Goal: Transaction & Acquisition: Purchase product/service

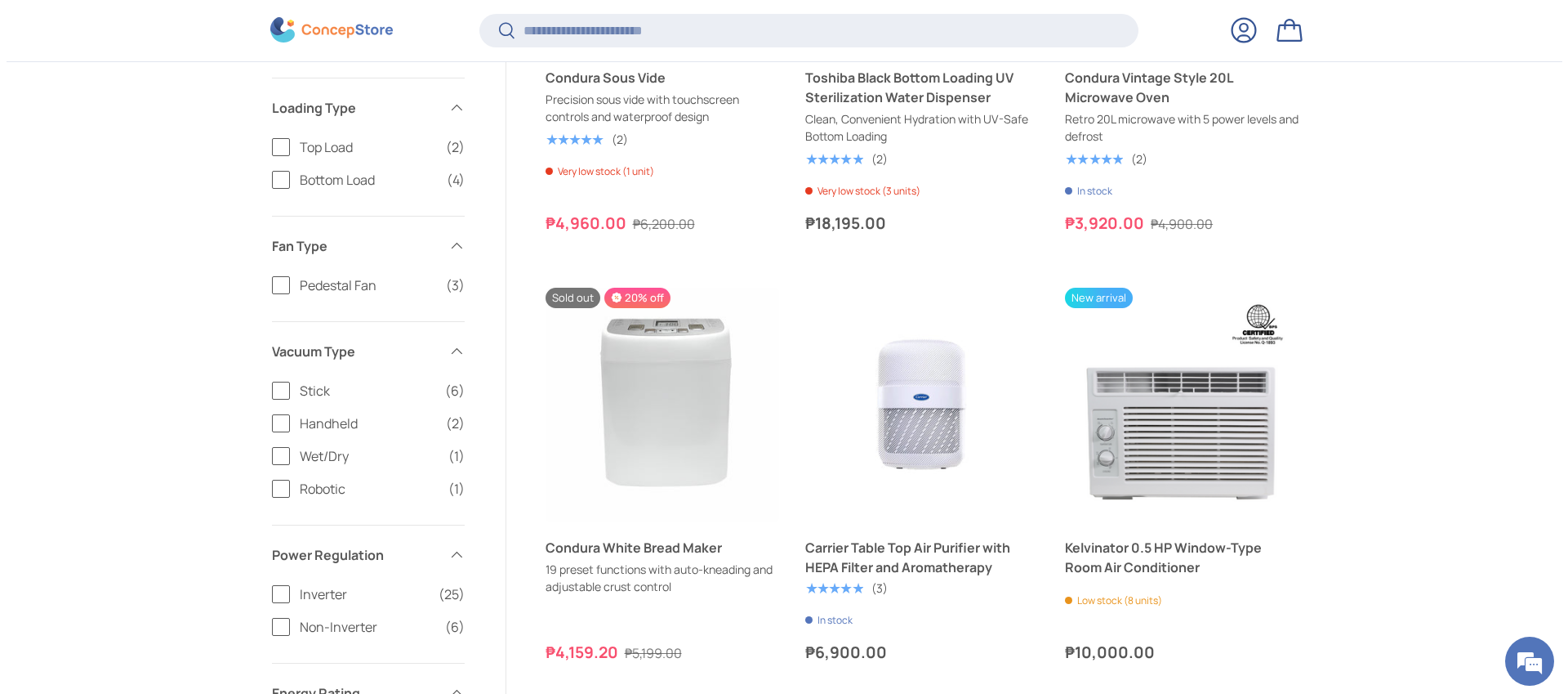
scroll to position [1670, 0]
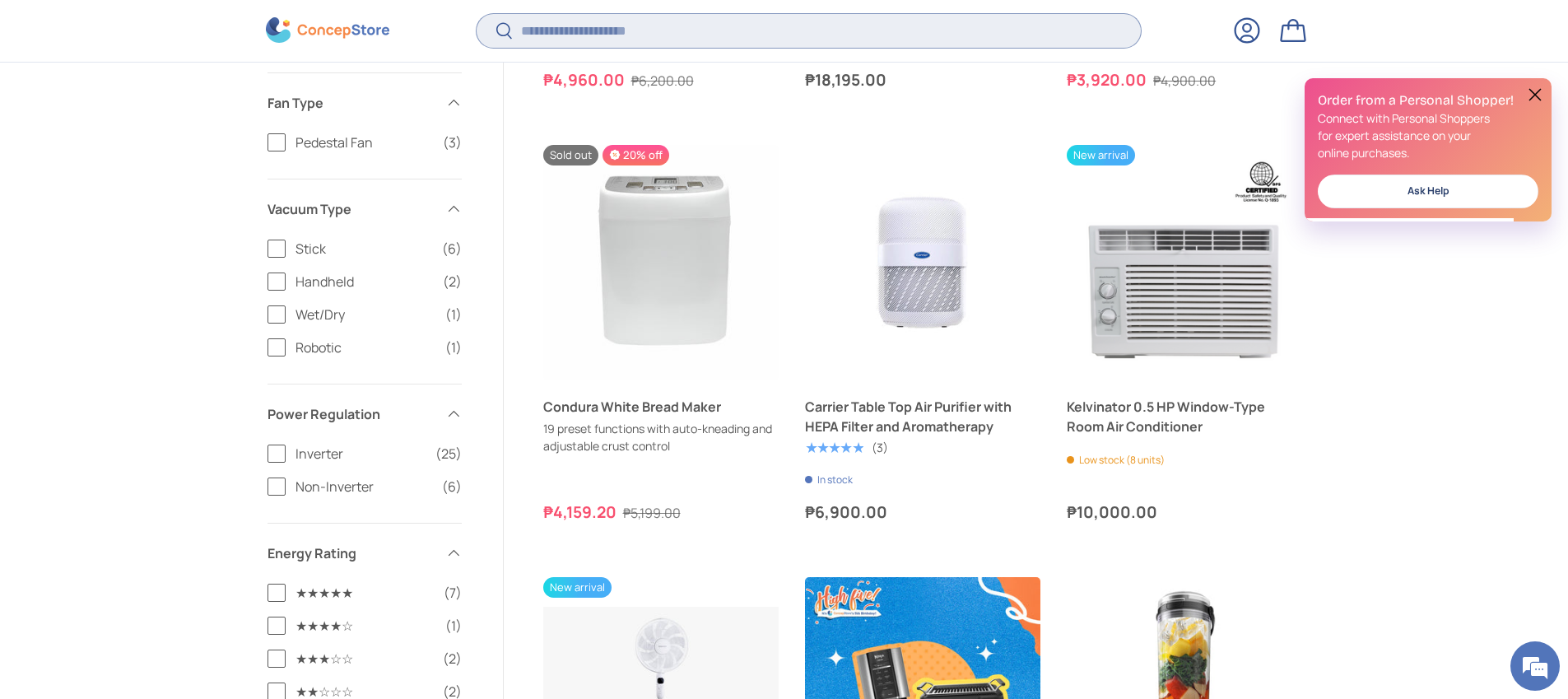
click at [583, 39] on input "Search" at bounding box center [808, 31] width 664 height 33
type input "*******"
click at [477, 13] on button "Search" at bounding box center [495, 32] width 37 height 39
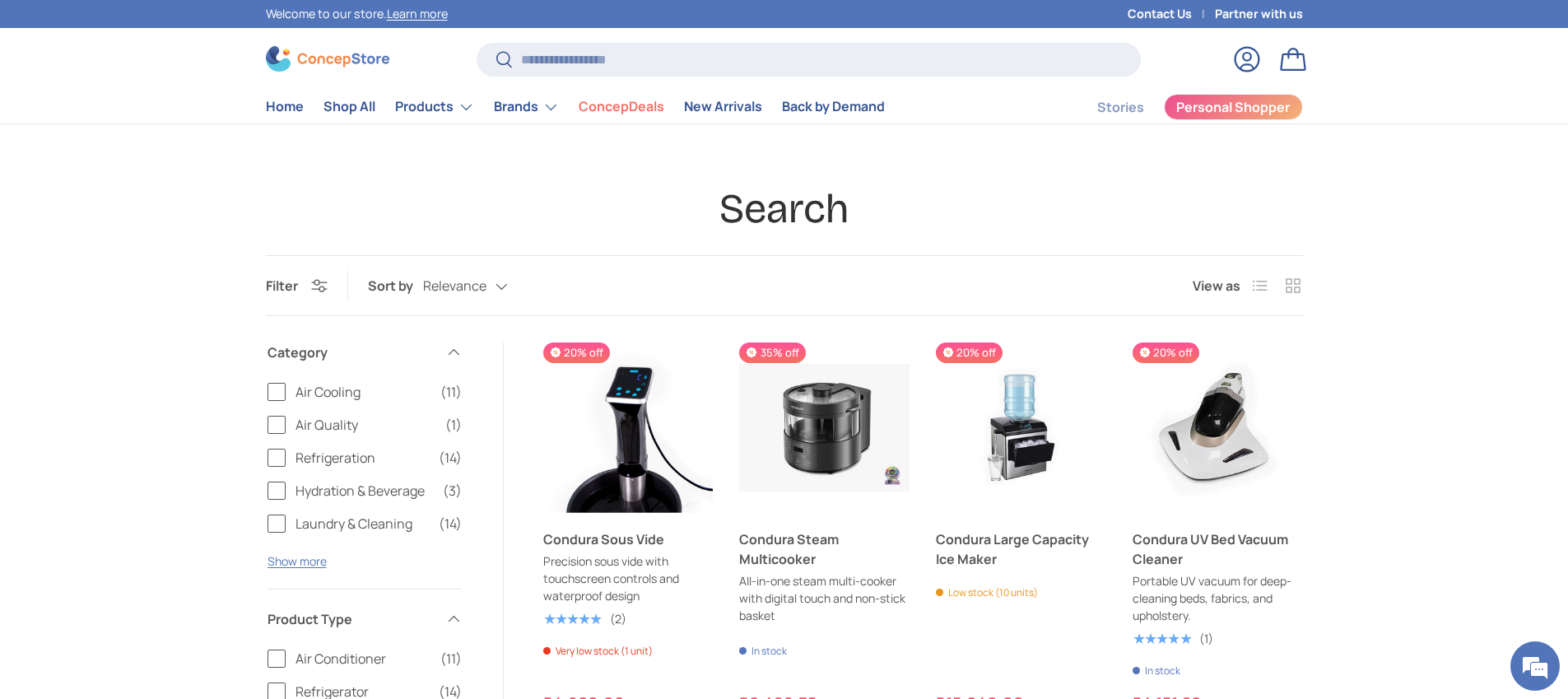
click at [340, 55] on img at bounding box center [327, 59] width 123 height 26
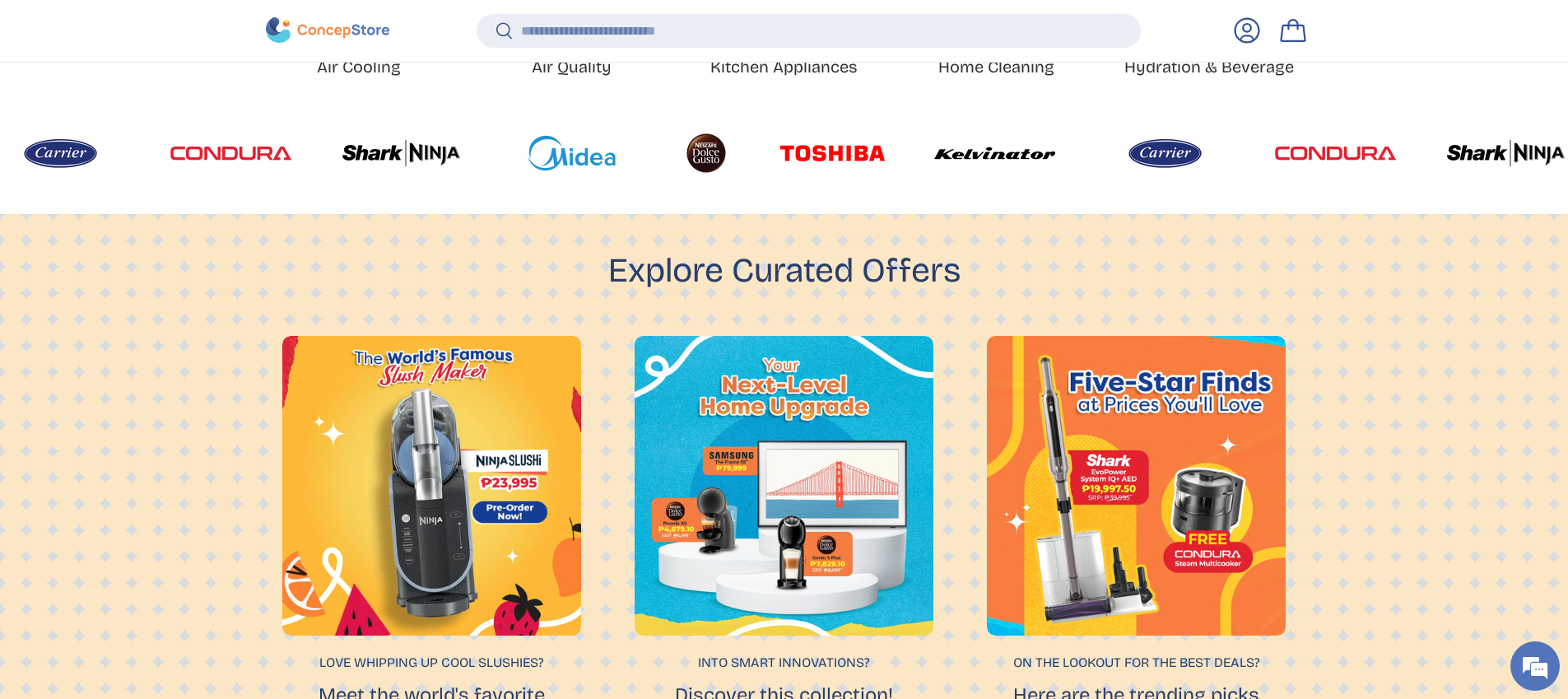
scroll to position [1152, 0]
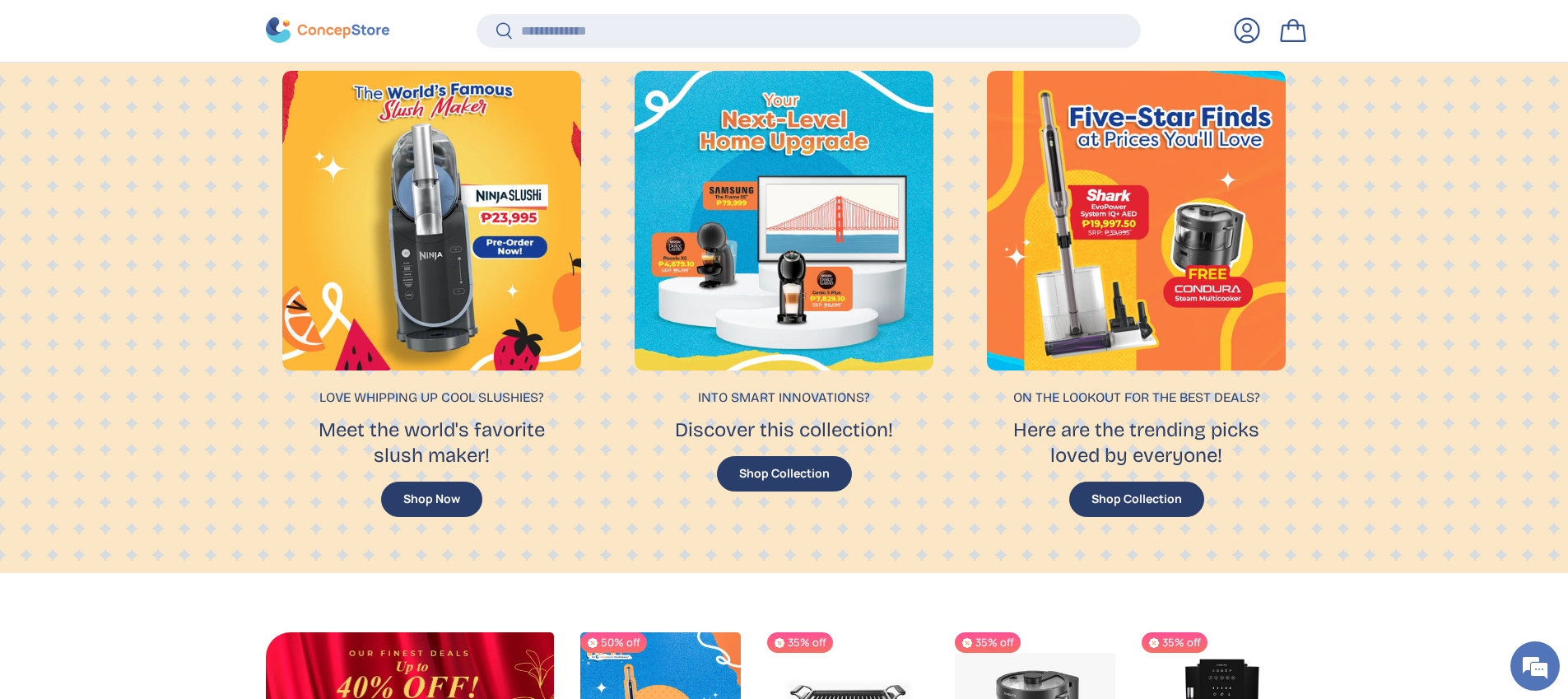
click at [526, 335] on div at bounding box center [432, 220] width 300 height 300
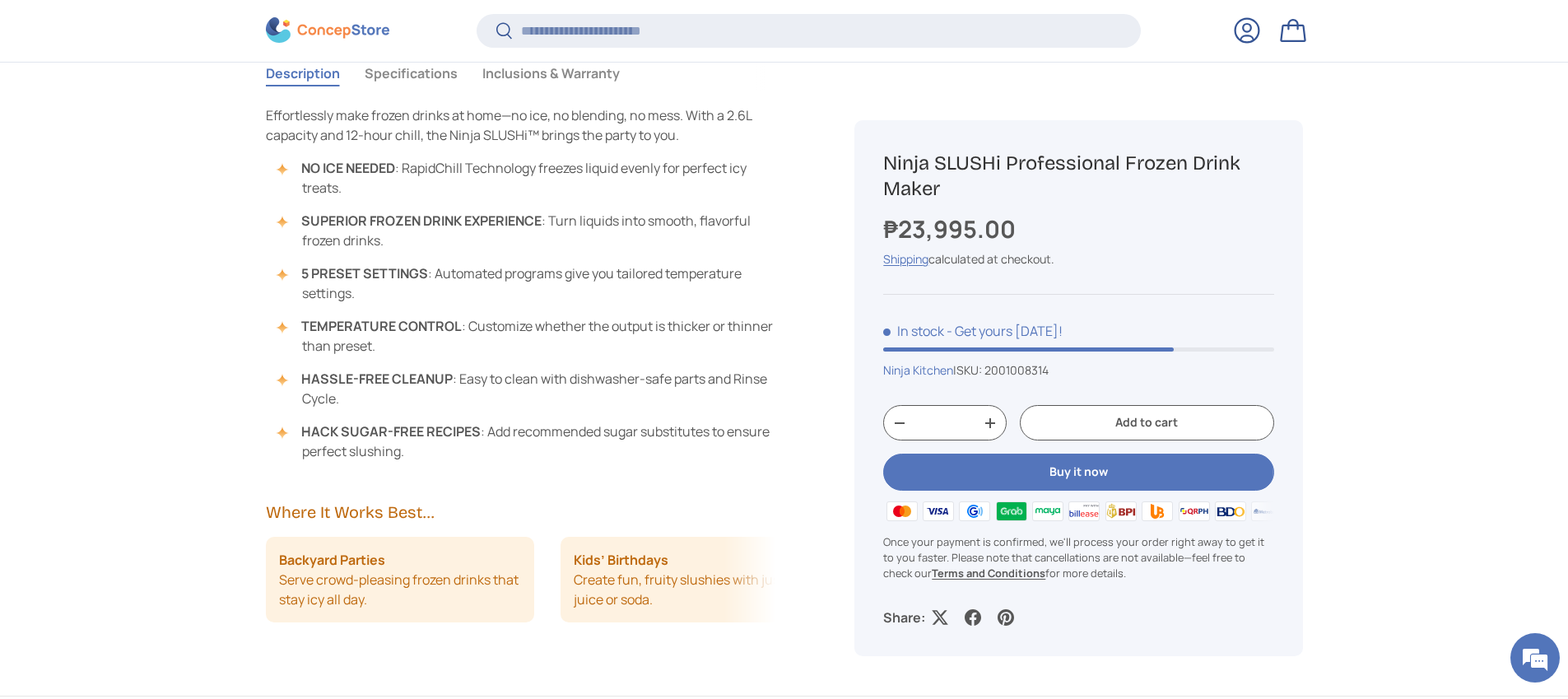
scroll to position [1906, 0]
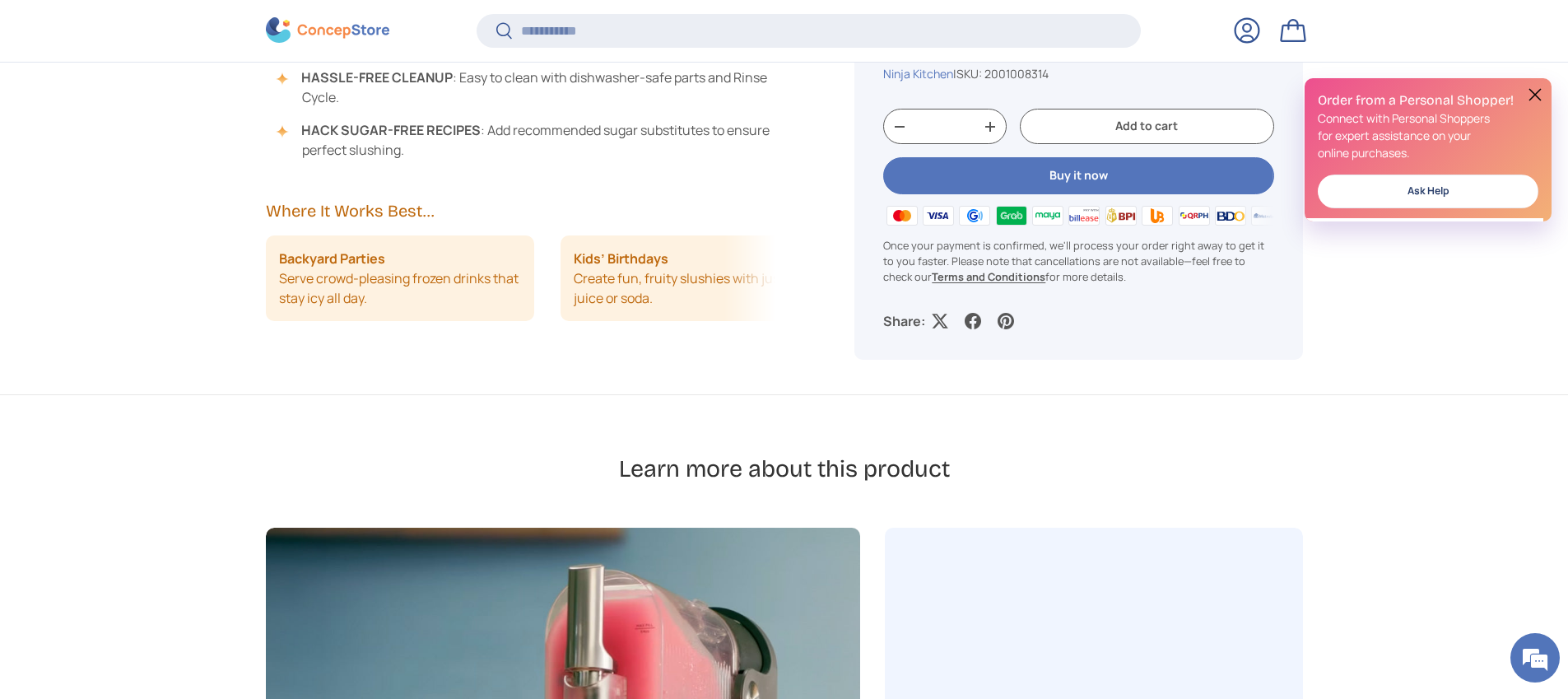
click at [325, 21] on img at bounding box center [327, 31] width 123 height 26
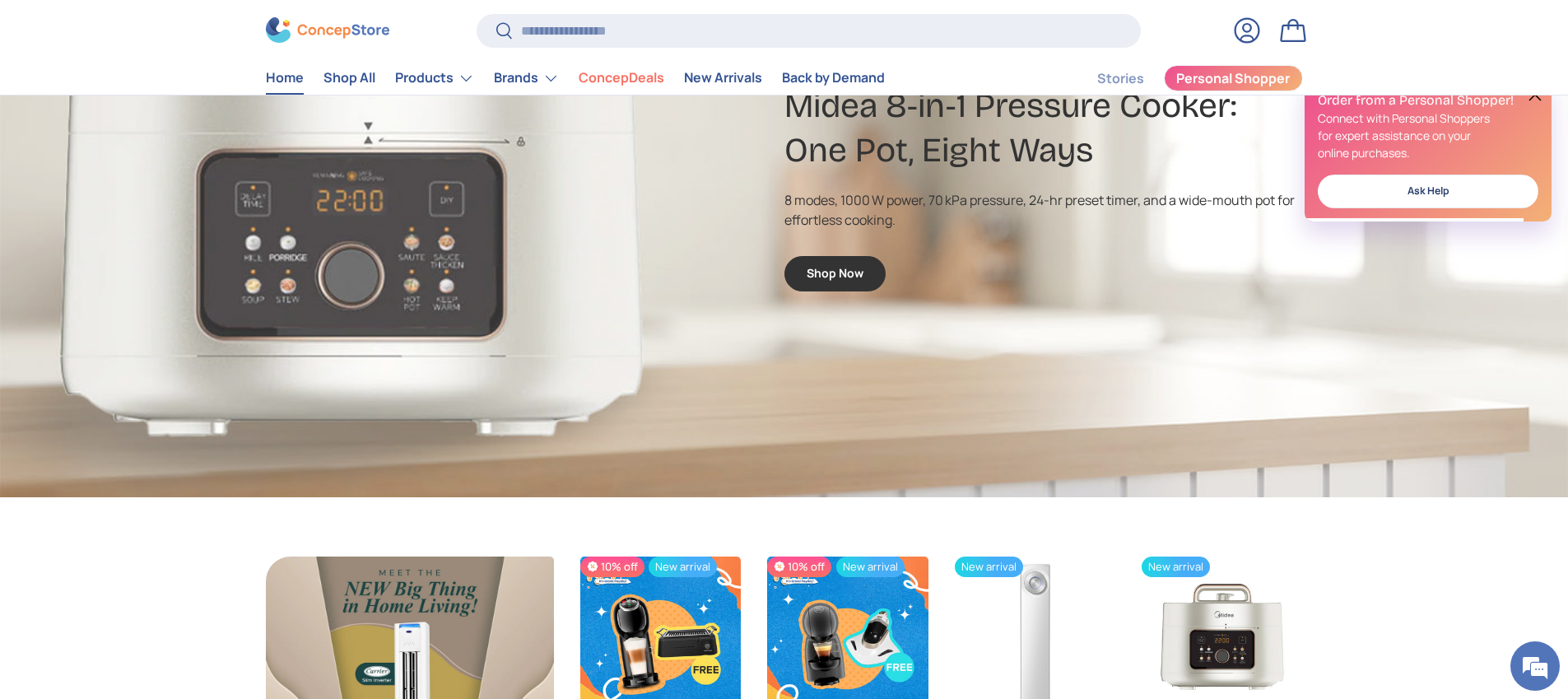
scroll to position [2694, 0]
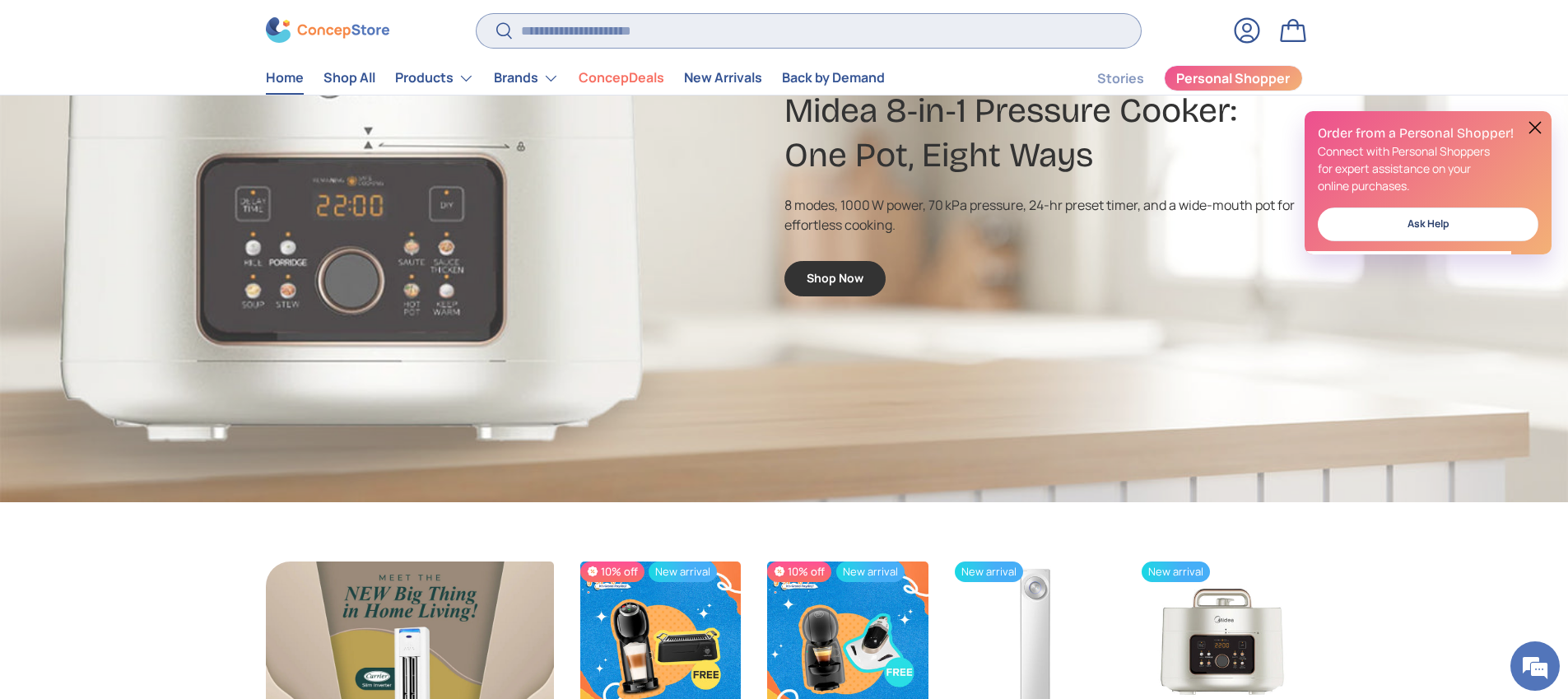
click at [591, 33] on input "Search" at bounding box center [808, 31] width 664 height 33
type input "*"
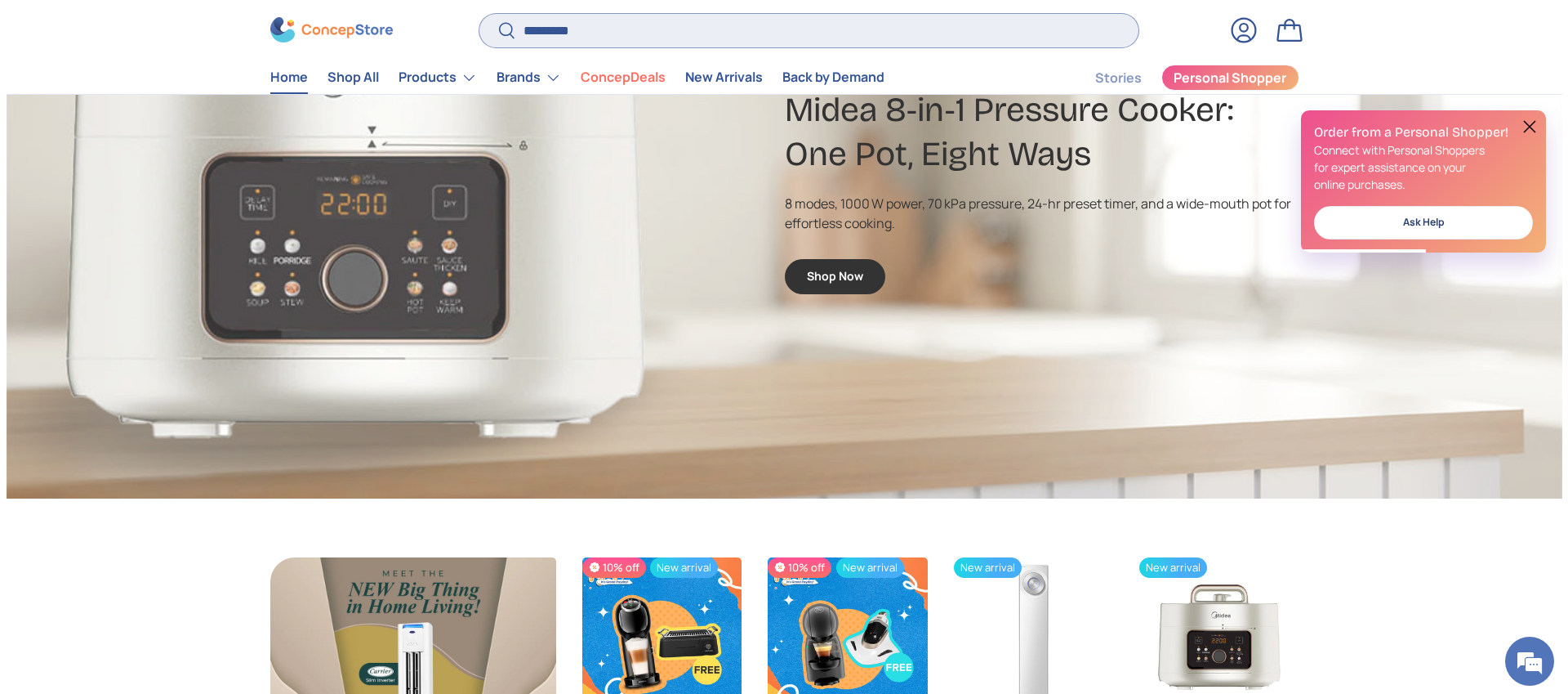
scroll to position [0, 0]
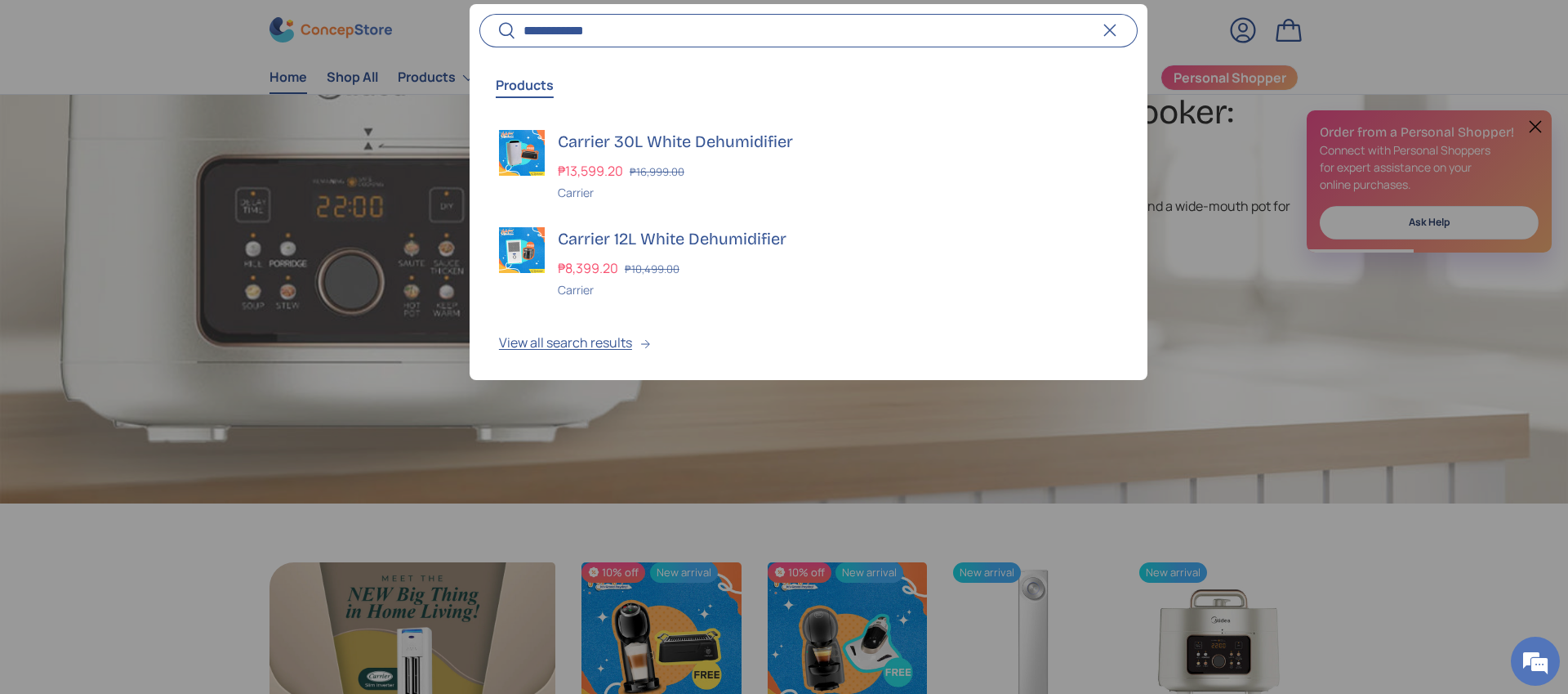
type input "**********"
click at [479, 13] on button "Search" at bounding box center [498, 32] width 37 height 39
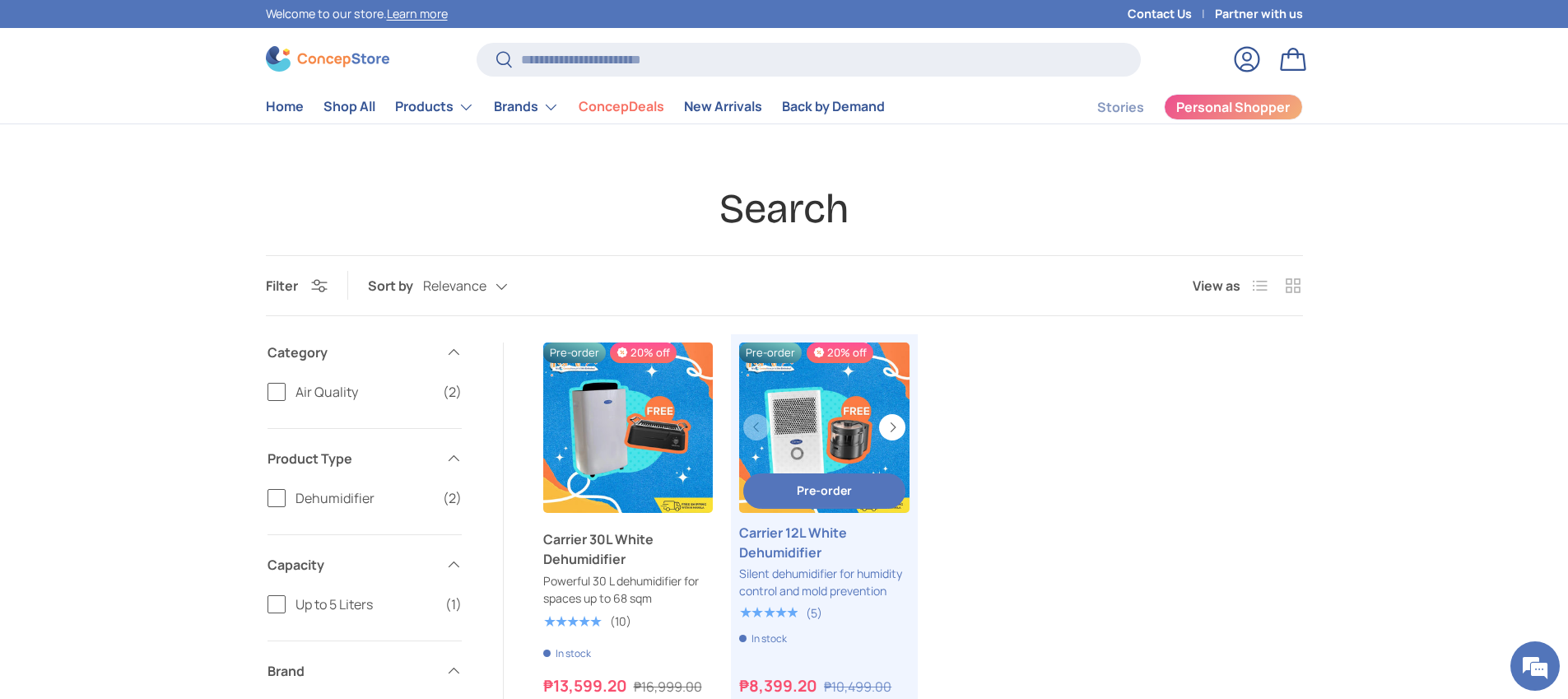
click at [812, 368] on link "Carrier 12L White Dehumidifier" at bounding box center [824, 428] width 170 height 170
